Goal: Information Seeking & Learning: Learn about a topic

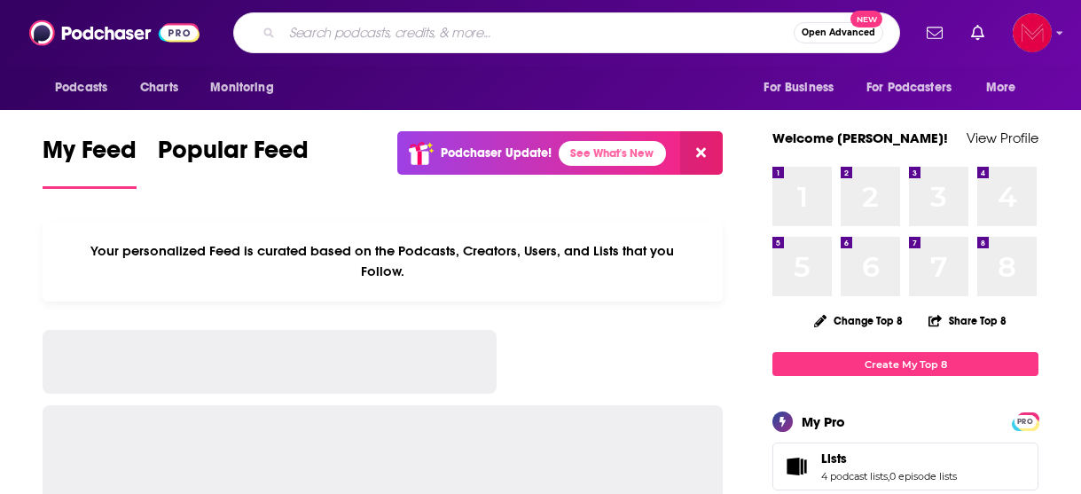
click at [512, 41] on input "Search podcasts, credits, & more..." at bounding box center [538, 33] width 512 height 28
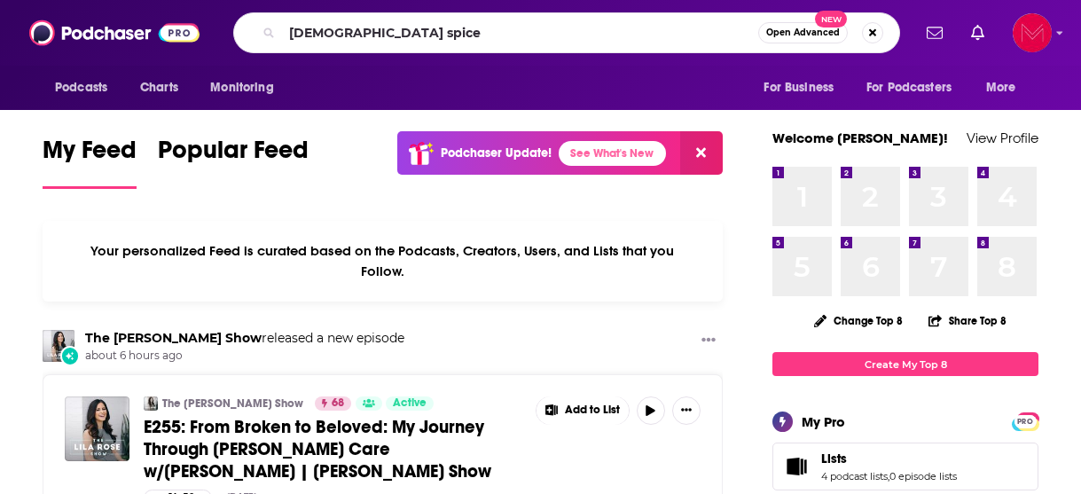
type input "[DEMOGRAPHIC_DATA] spice"
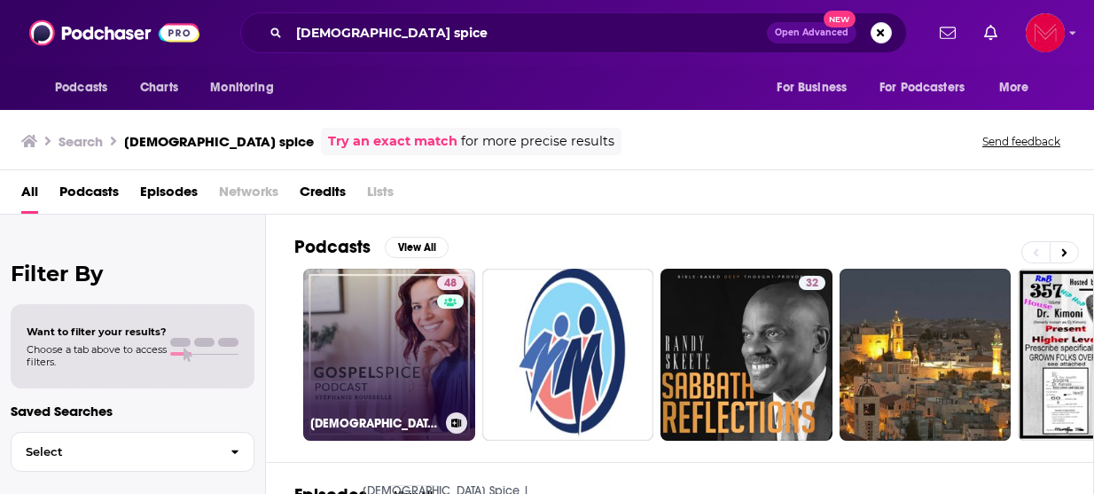
click at [403, 379] on link "48 [DEMOGRAPHIC_DATA] Spice | Awaken Delight in [DEMOGRAPHIC_DATA] through fait…" at bounding box center [389, 355] width 172 height 172
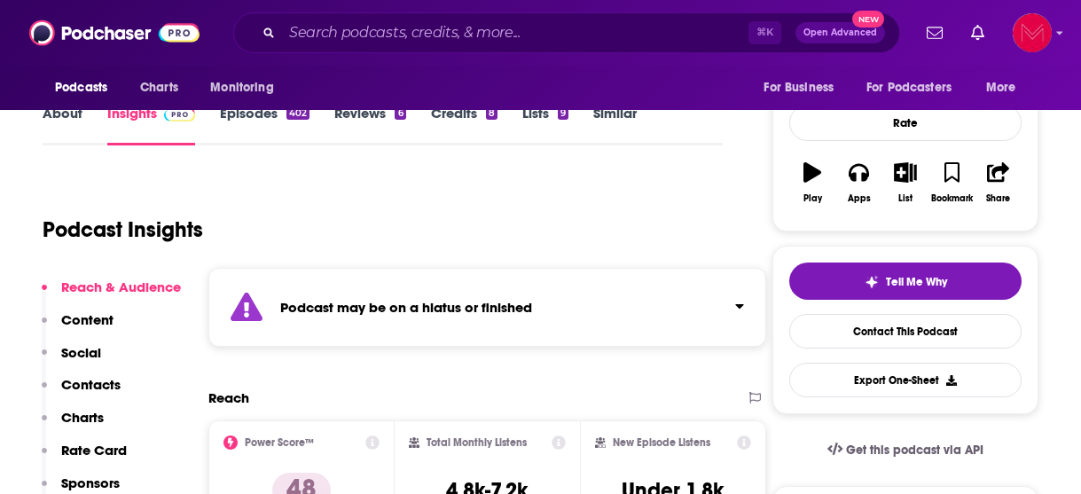
scroll to position [307, 0]
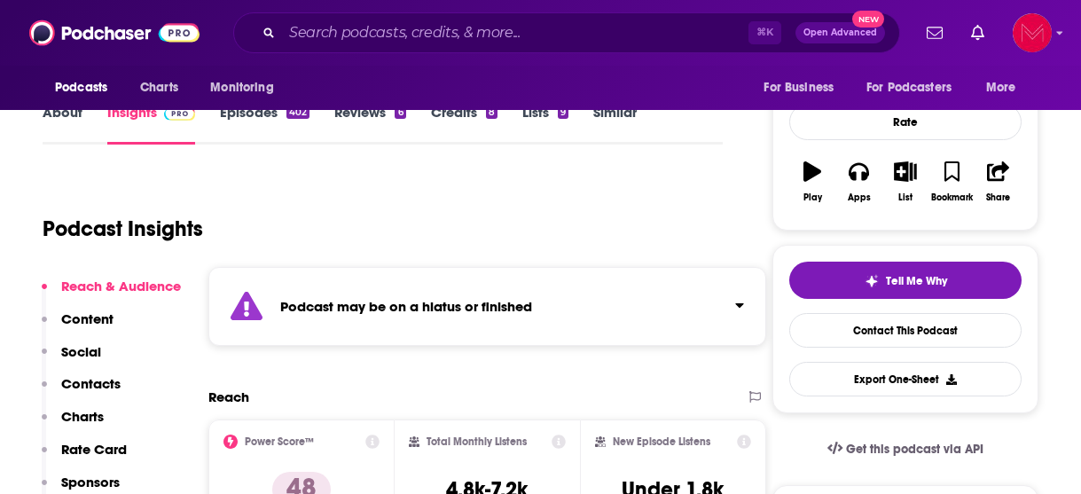
click at [744, 298] on icon "Click to expand status details" at bounding box center [739, 305] width 9 height 14
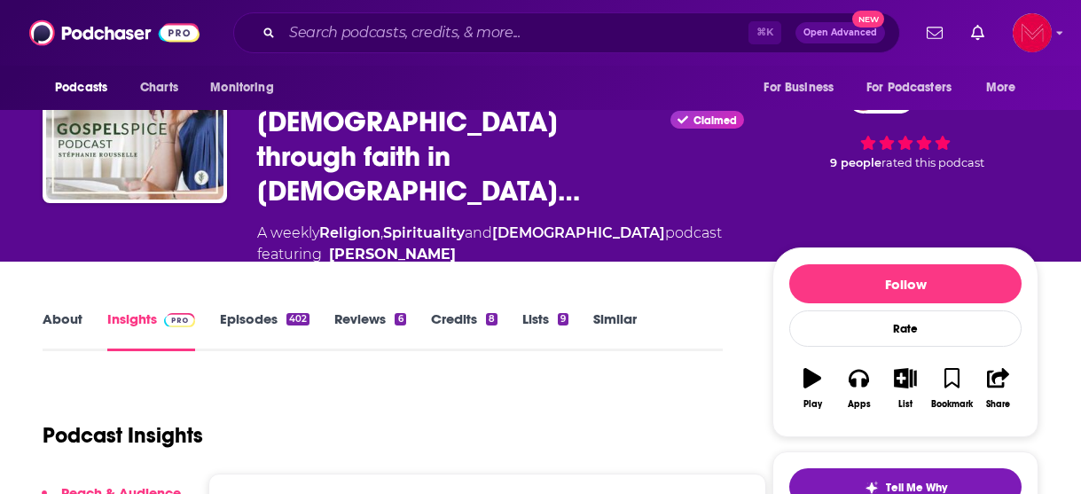
scroll to position [0, 0]
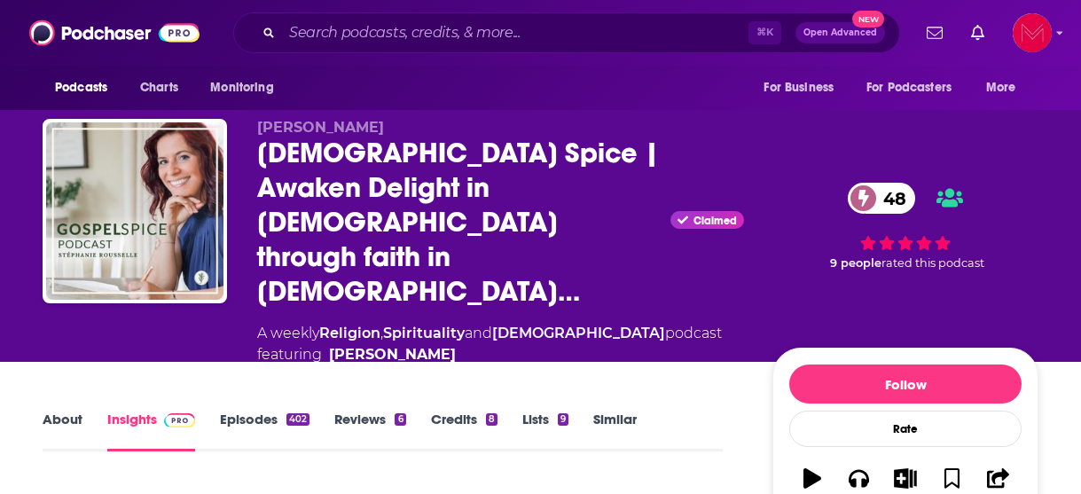
click at [246, 411] on link "Episodes 402" at bounding box center [265, 431] width 90 height 41
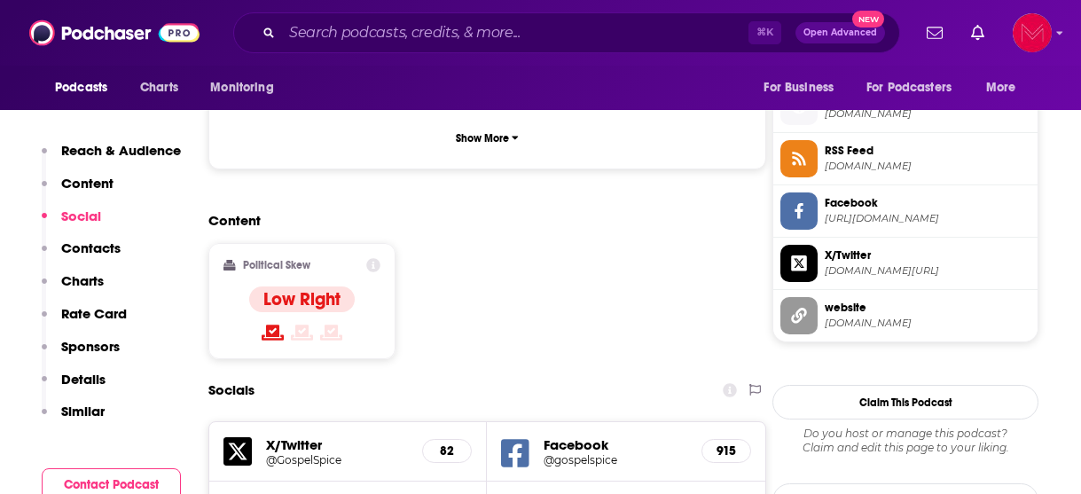
scroll to position [1519, 0]
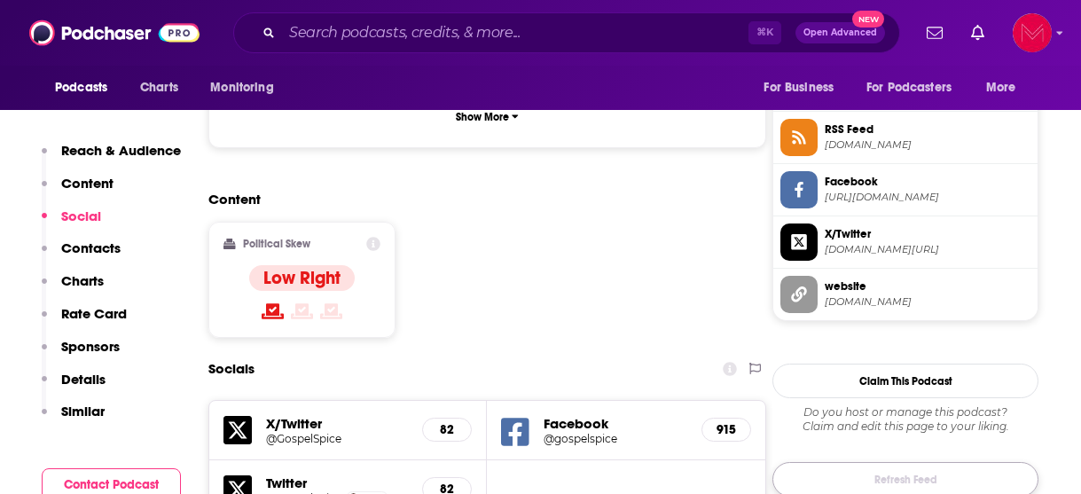
click at [928, 462] on button "Refresh Feed" at bounding box center [905, 479] width 266 height 35
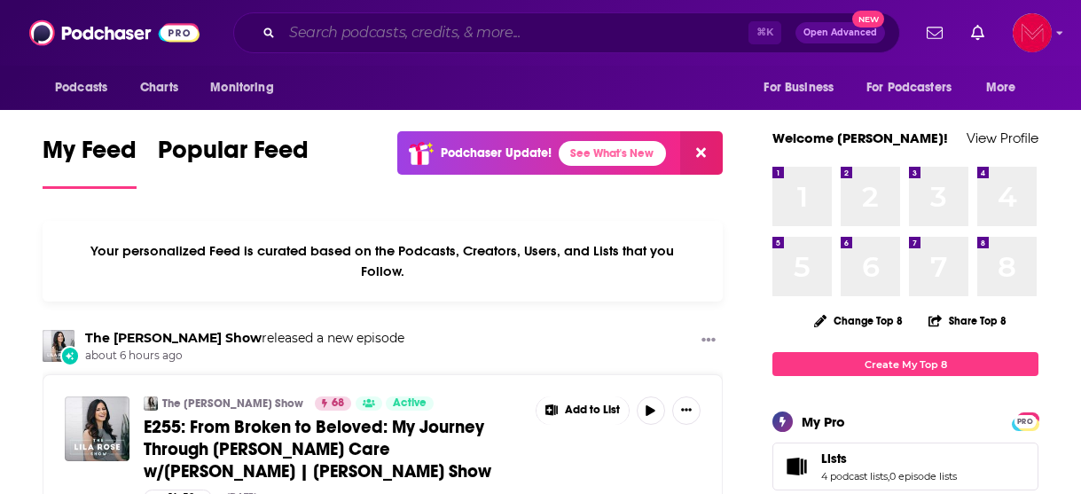
click at [363, 34] on input "Search podcasts, credits, & more..." at bounding box center [515, 33] width 466 height 28
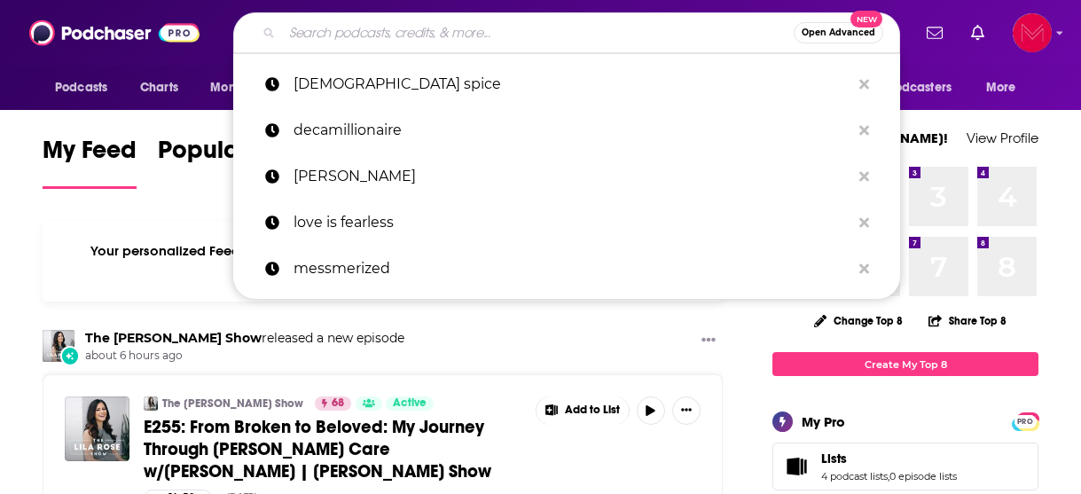
type input "s"
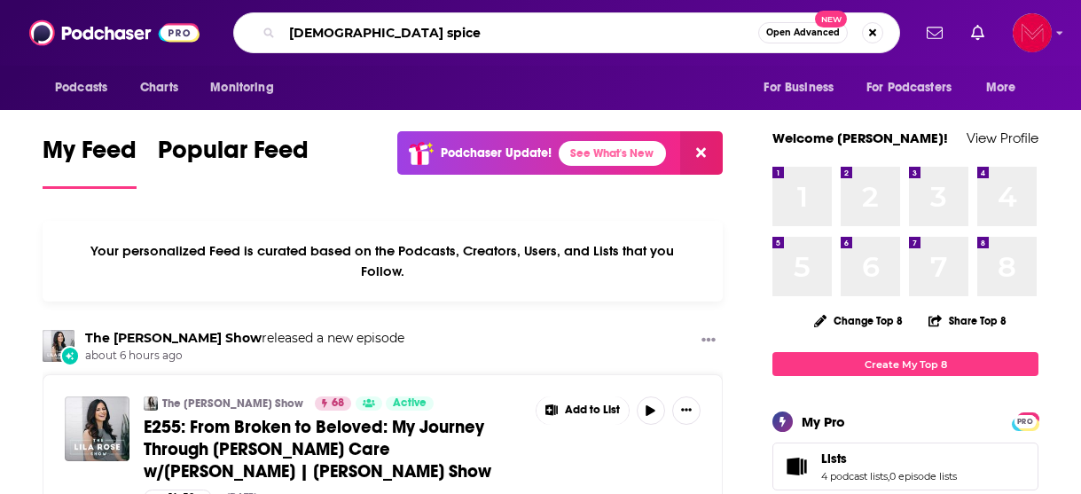
type input "[DEMOGRAPHIC_DATA] spice"
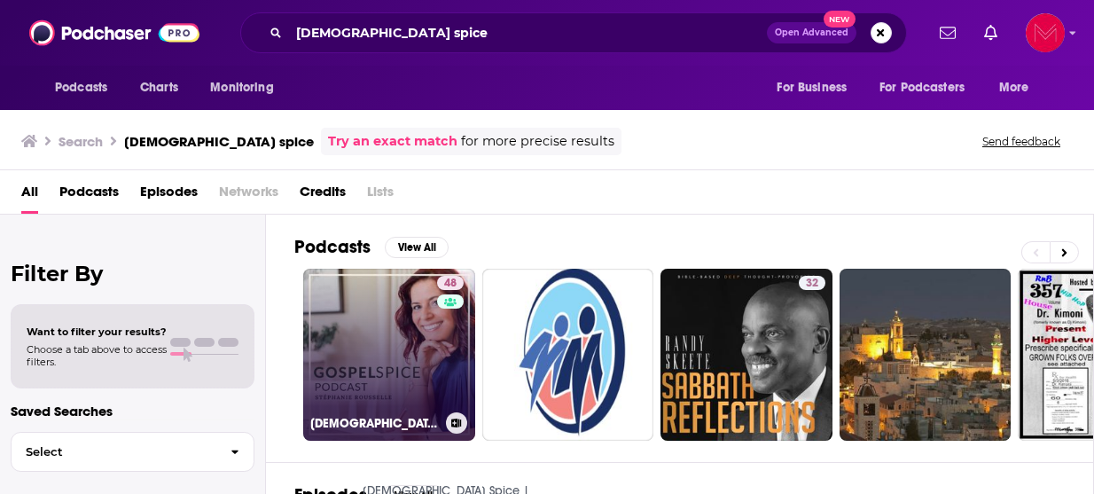
click at [403, 376] on link "48 [DEMOGRAPHIC_DATA] Spice | Awaken Delight in [DEMOGRAPHIC_DATA] through fait…" at bounding box center [389, 355] width 172 height 172
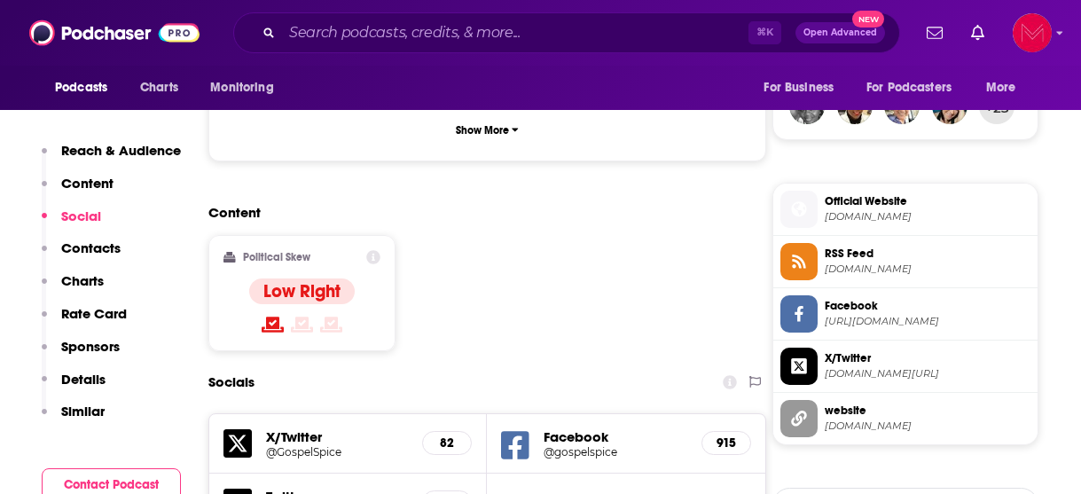
scroll to position [1398, 0]
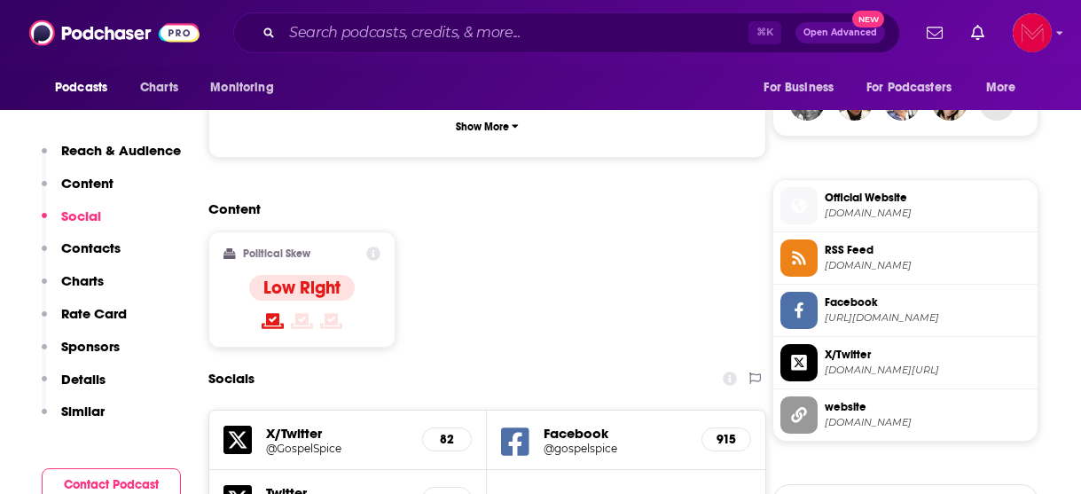
click at [269, 411] on div "X/Twitter @GospelSpice 82" at bounding box center [348, 440] width 278 height 59
click at [285, 425] on h5 "X/Twitter" at bounding box center [337, 433] width 142 height 17
click at [453, 432] on h5 "82" at bounding box center [447, 439] width 20 height 15
click at [240, 426] on icon at bounding box center [237, 440] width 28 height 28
click at [582, 425] on h5 "Facebook" at bounding box center [615, 433] width 143 height 17
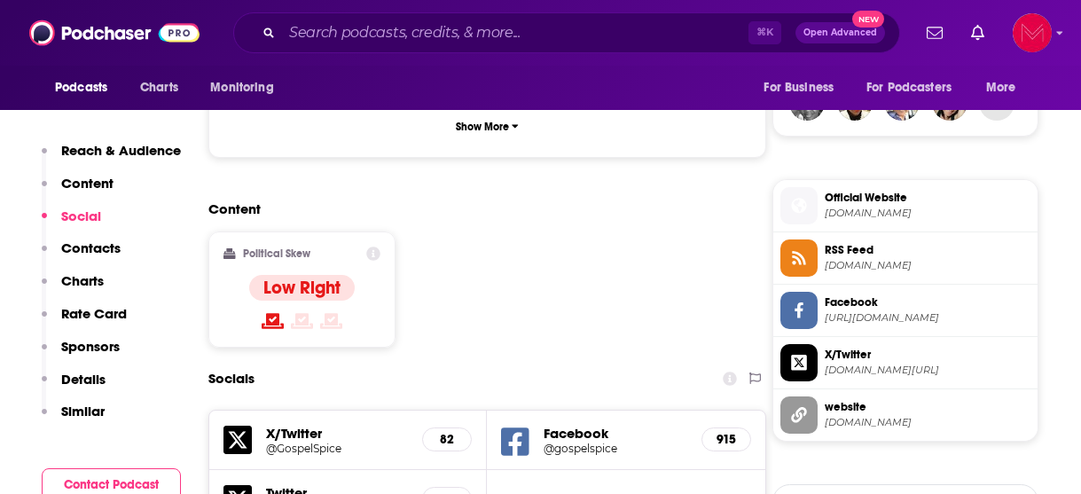
click at [514, 426] on icon at bounding box center [515, 442] width 28 height 33
